Goal: Transaction & Acquisition: Purchase product/service

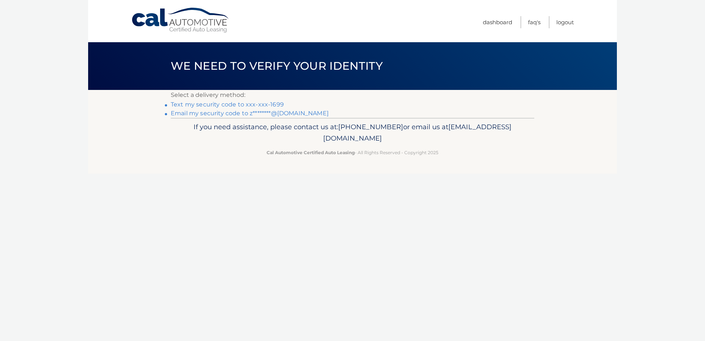
click at [244, 104] on link "Text my security code to xxx-xxx-1699" at bounding box center [227, 104] width 113 height 7
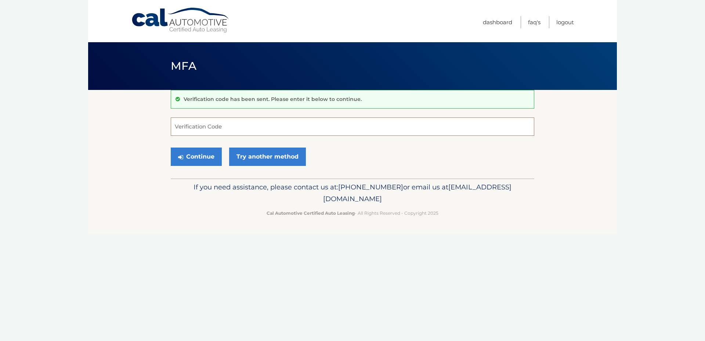
click at [211, 128] on input "Verification Code" at bounding box center [352, 126] width 363 height 18
type input "885273"
click at [212, 153] on button "Continue" at bounding box center [196, 157] width 51 height 18
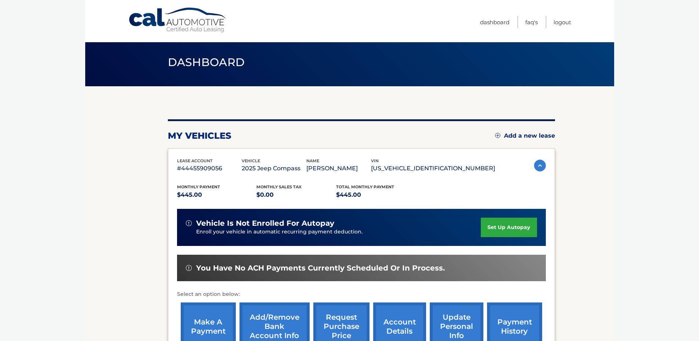
scroll to position [75, 0]
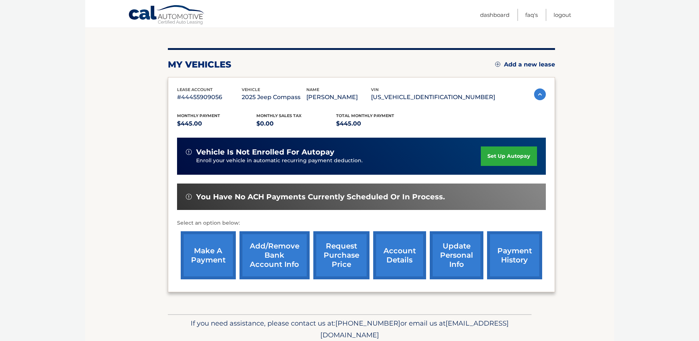
click at [388, 262] on link "account details" at bounding box center [399, 255] width 53 height 48
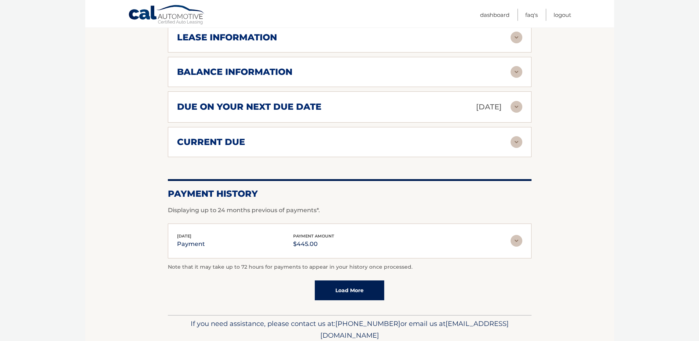
scroll to position [478, 0]
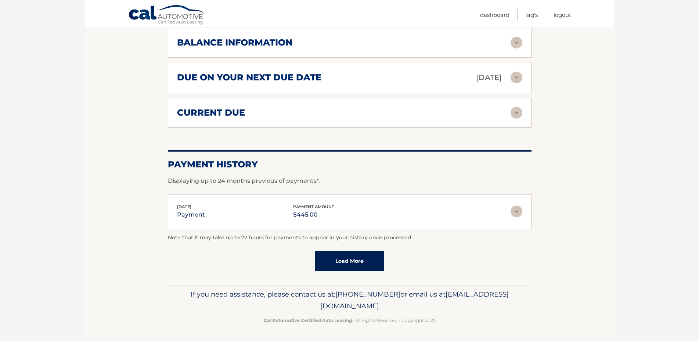
click at [358, 259] on link "Load More" at bounding box center [349, 261] width 69 height 20
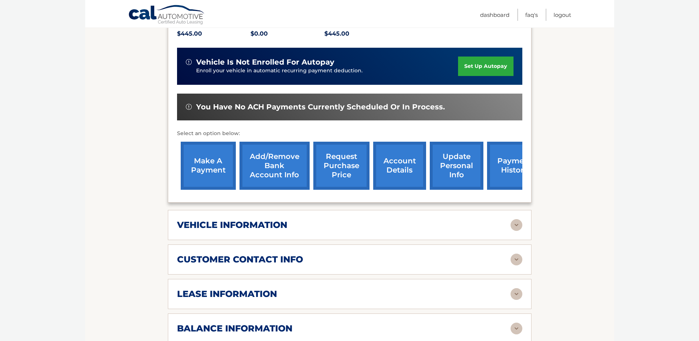
scroll to position [179, 0]
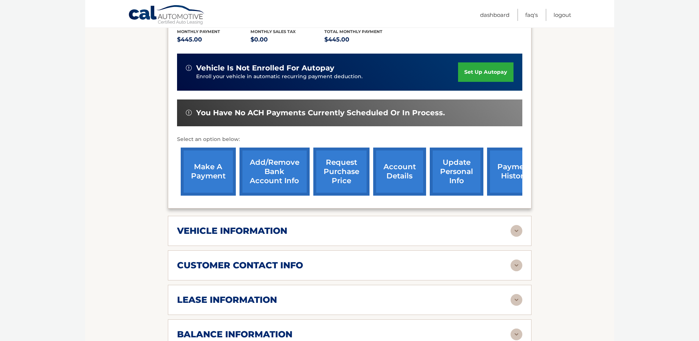
click at [205, 172] on link "make a payment" at bounding box center [208, 172] width 55 height 48
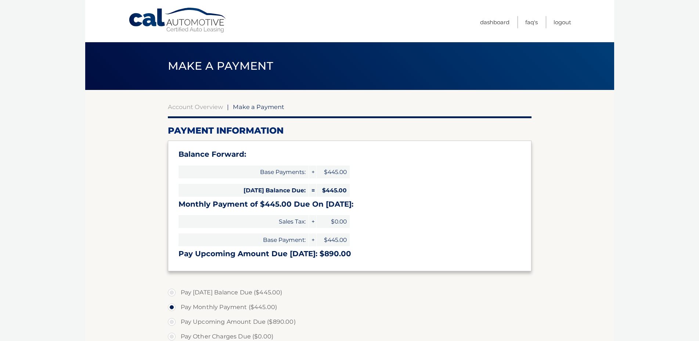
select select "N2I4ODVkZjUtMTQ2YS00YTA0LWI1ODgtYzk0ZjYyMTk0ODY2"
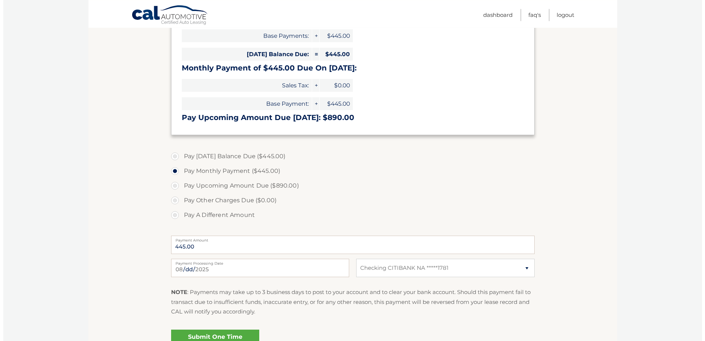
scroll to position [150, 0]
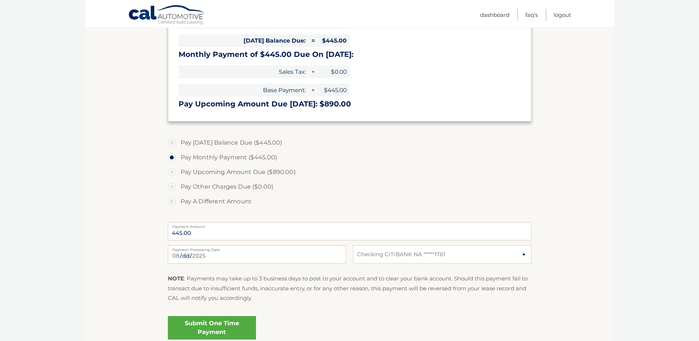
click at [203, 329] on link "Submit One Time Payment" at bounding box center [212, 327] width 88 height 23
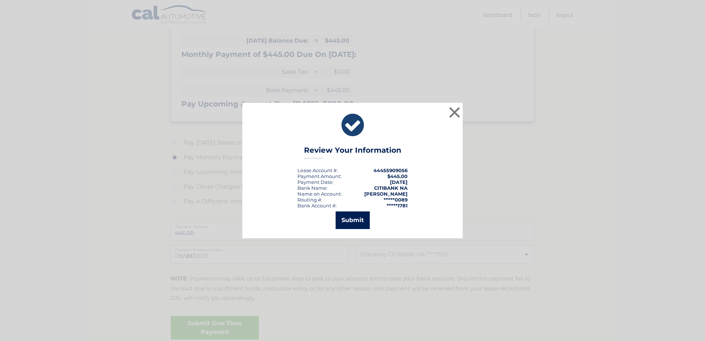
click at [354, 216] on button "Submit" at bounding box center [353, 220] width 34 height 18
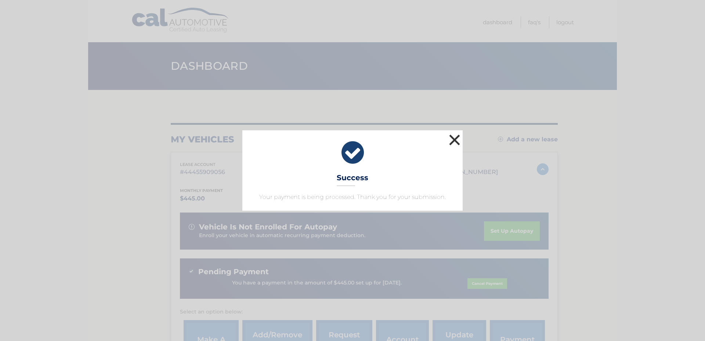
click at [452, 139] on button "×" at bounding box center [454, 140] width 15 height 15
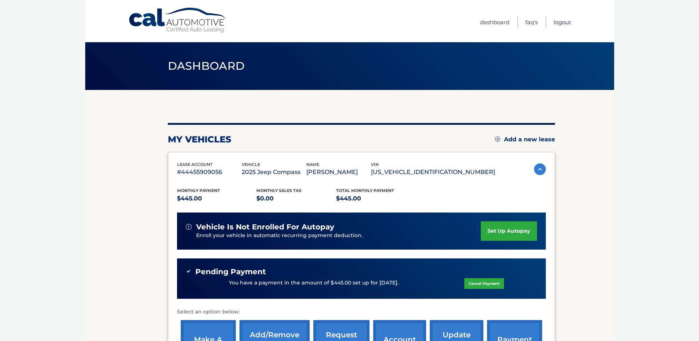
click at [561, 24] on link "Logout" at bounding box center [562, 22] width 18 height 12
